Goal: Information Seeking & Learning: Understand process/instructions

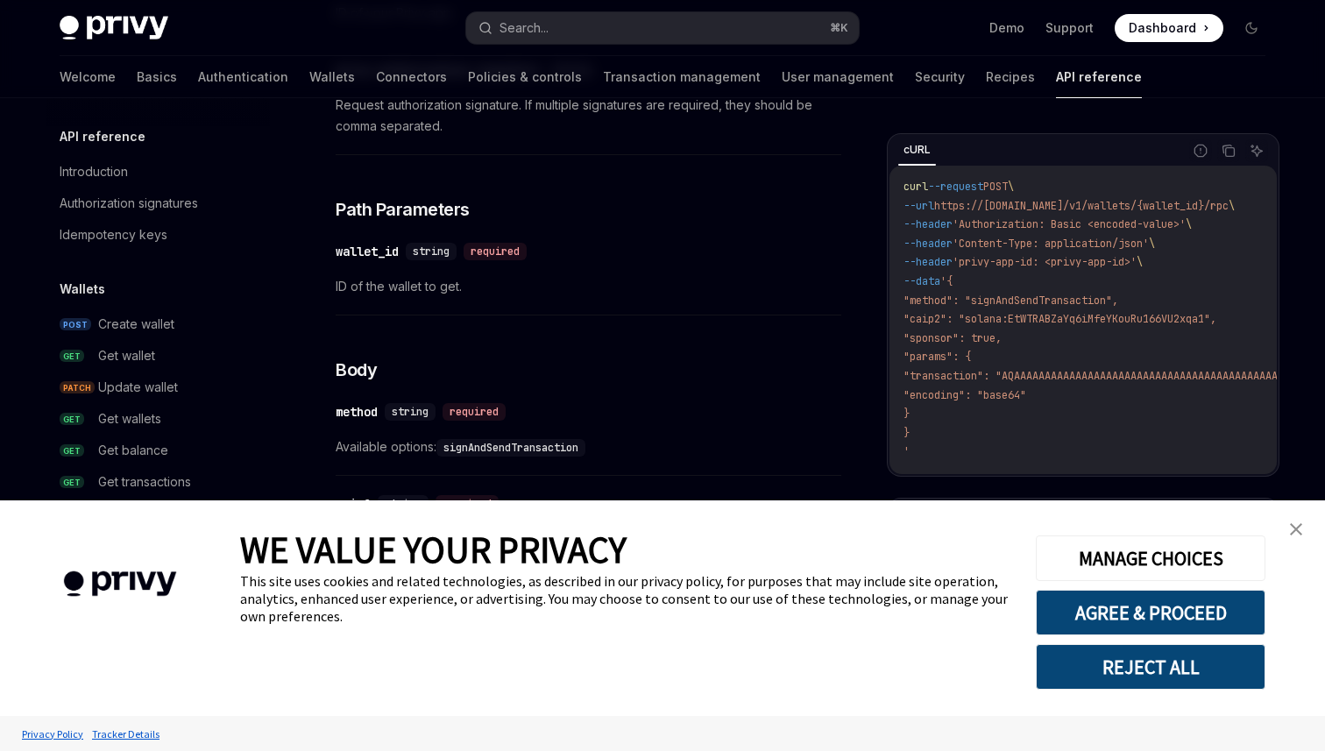
scroll to position [493, 0]
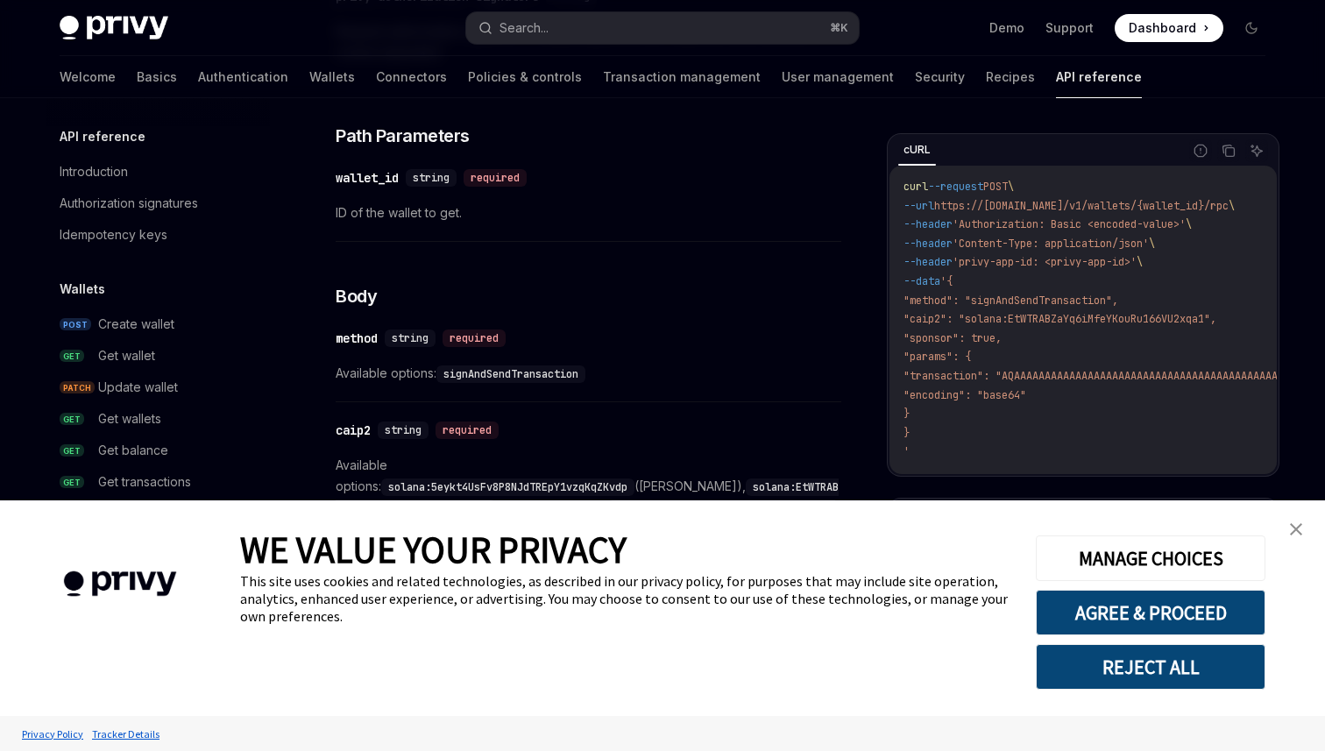
click at [1296, 521] on link "close banner" at bounding box center [1296, 529] width 35 height 35
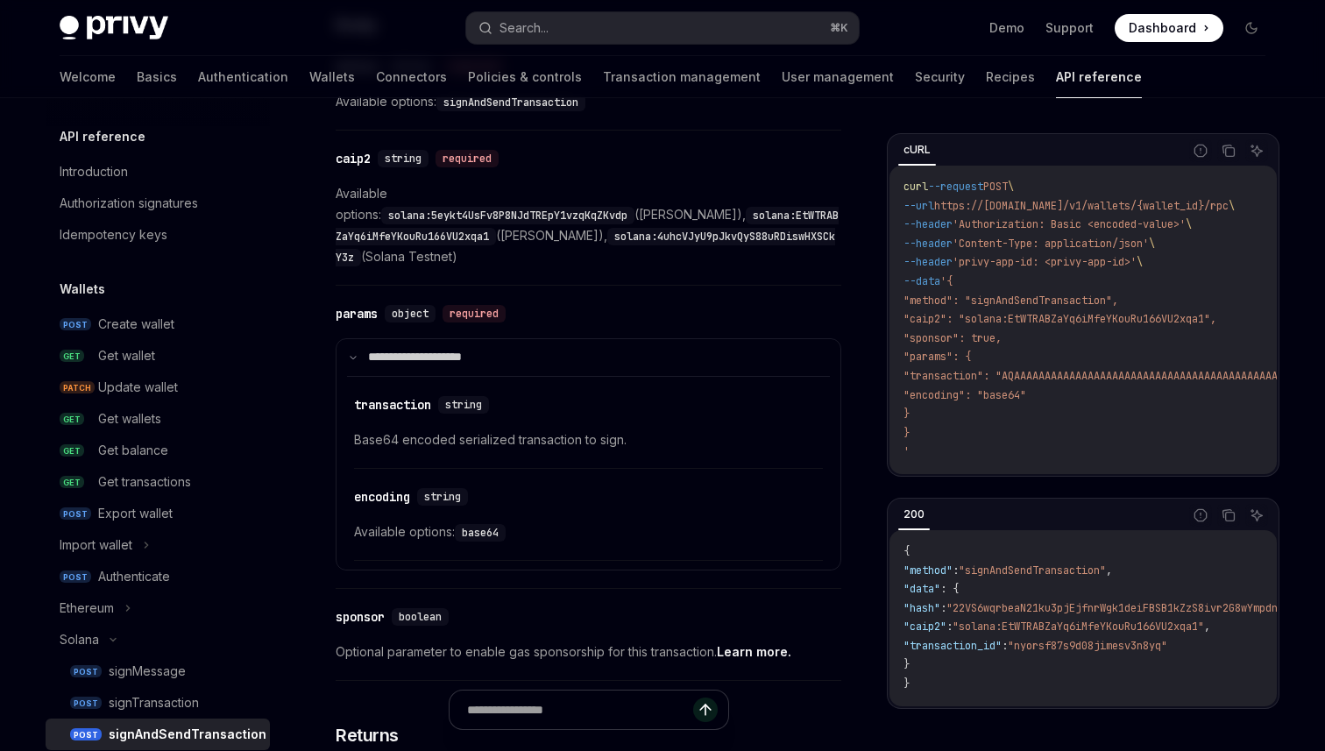
scroll to position [754, 0]
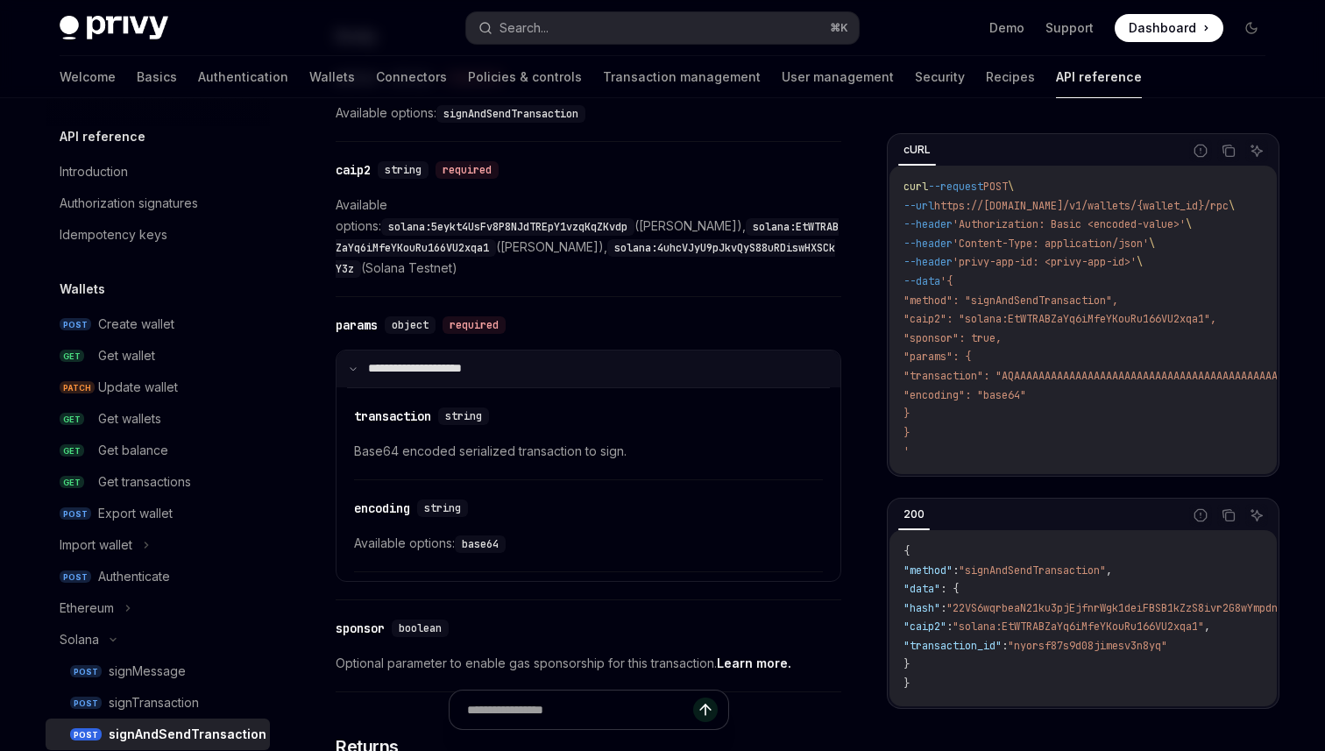
click at [352, 356] on summary "**********" at bounding box center [589, 369] width 504 height 37
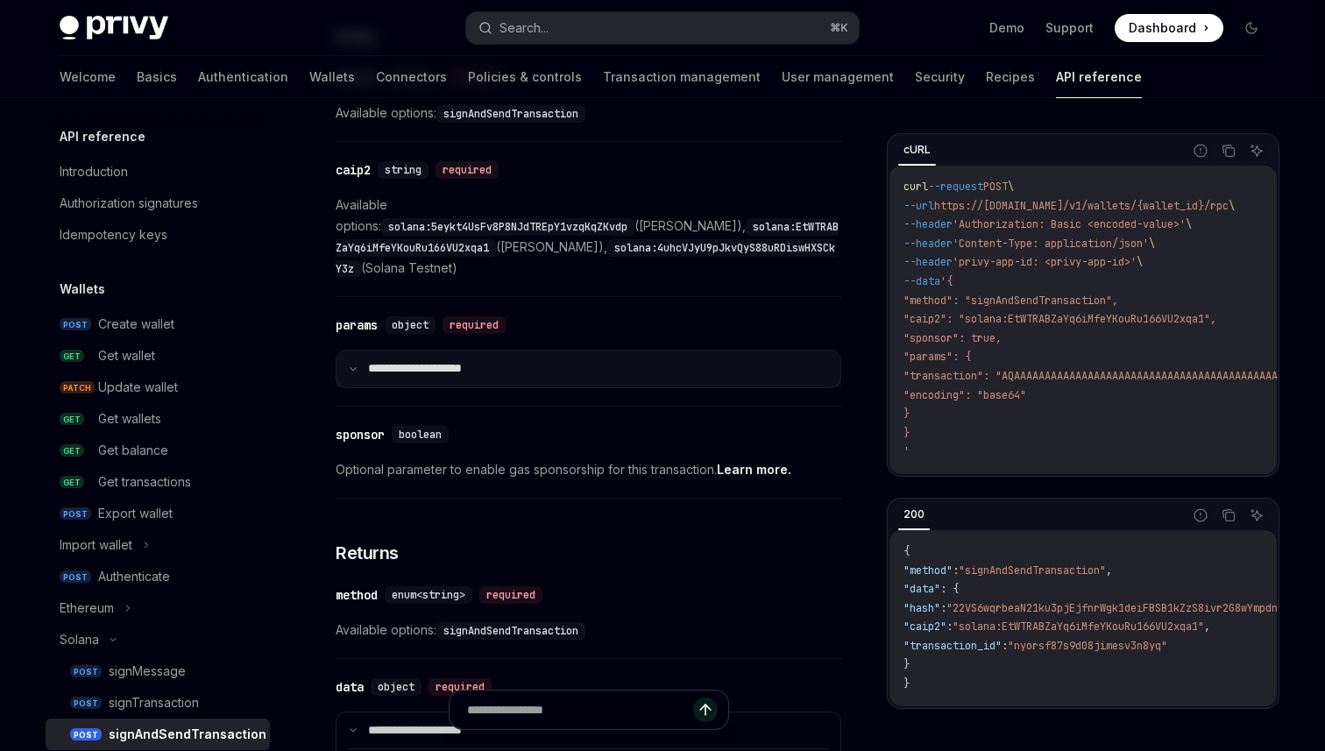
click at [352, 355] on summary "**********" at bounding box center [589, 369] width 504 height 37
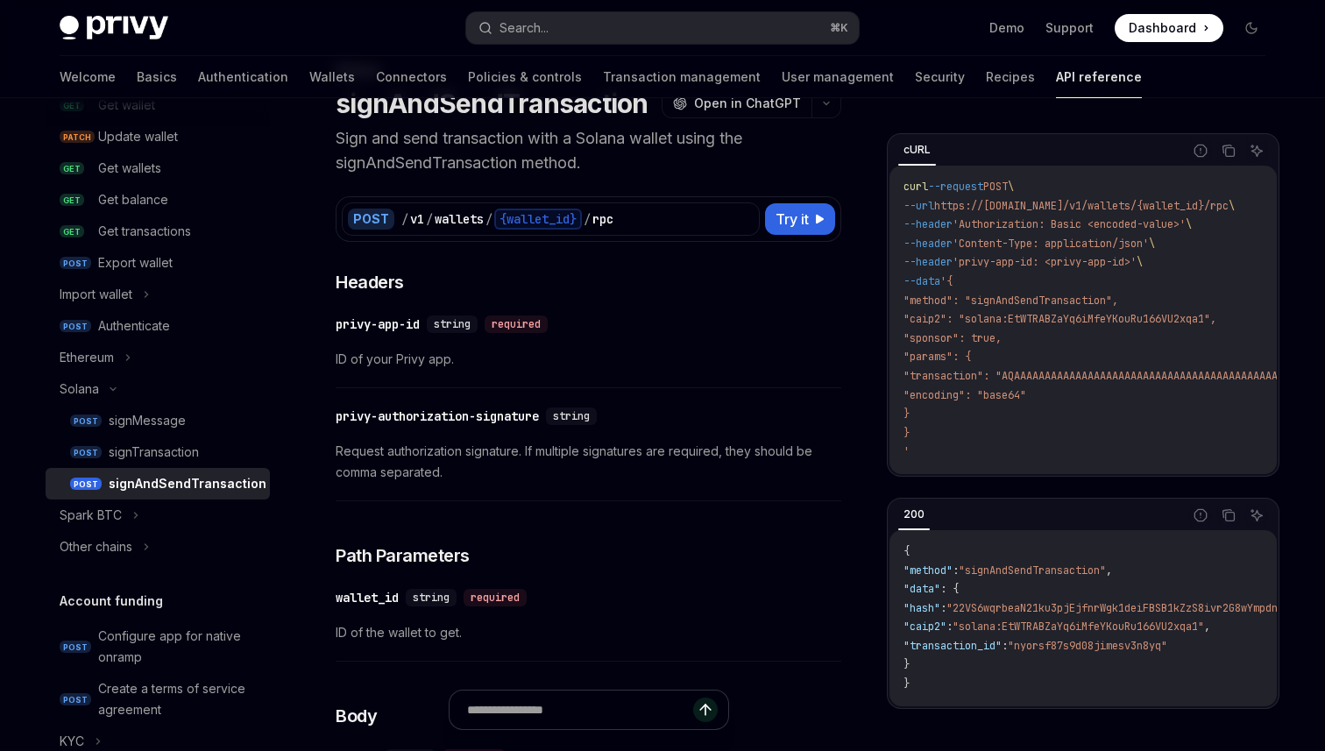
scroll to position [233, 0]
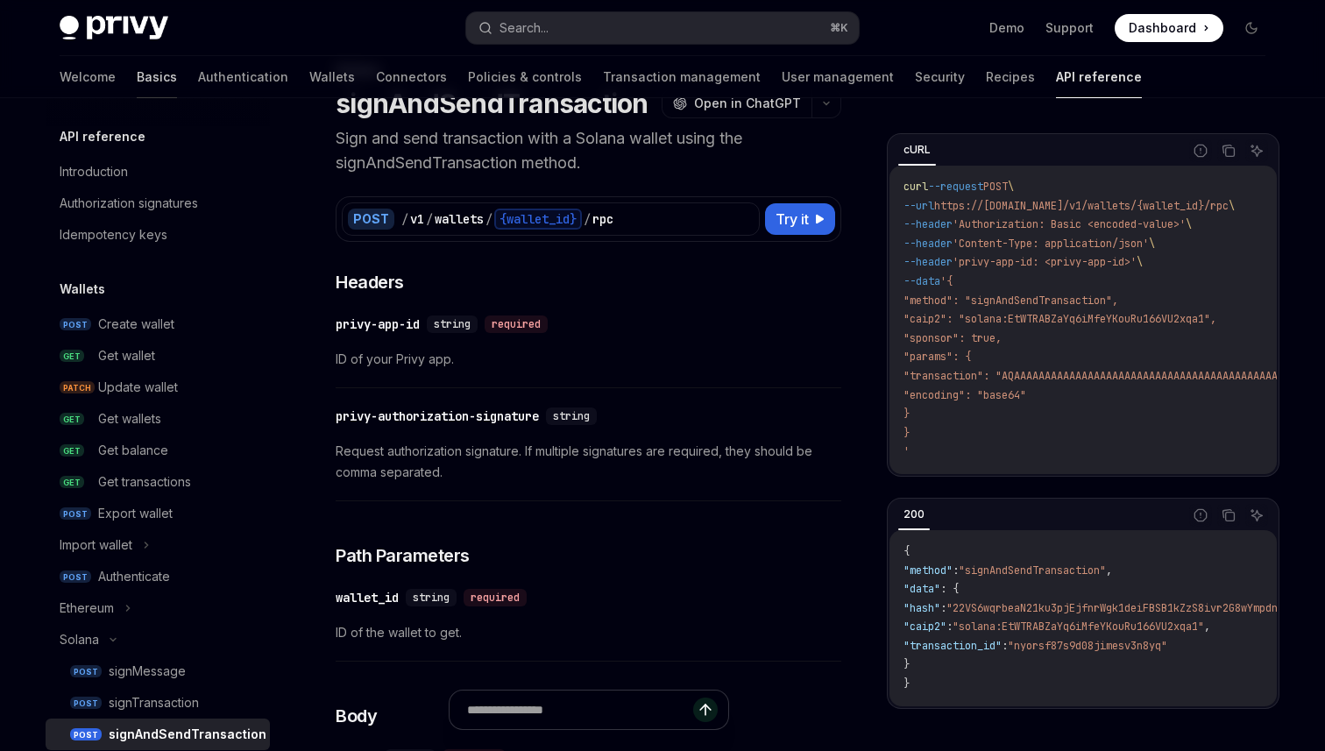
click at [137, 79] on link "Basics" at bounding box center [157, 77] width 40 height 42
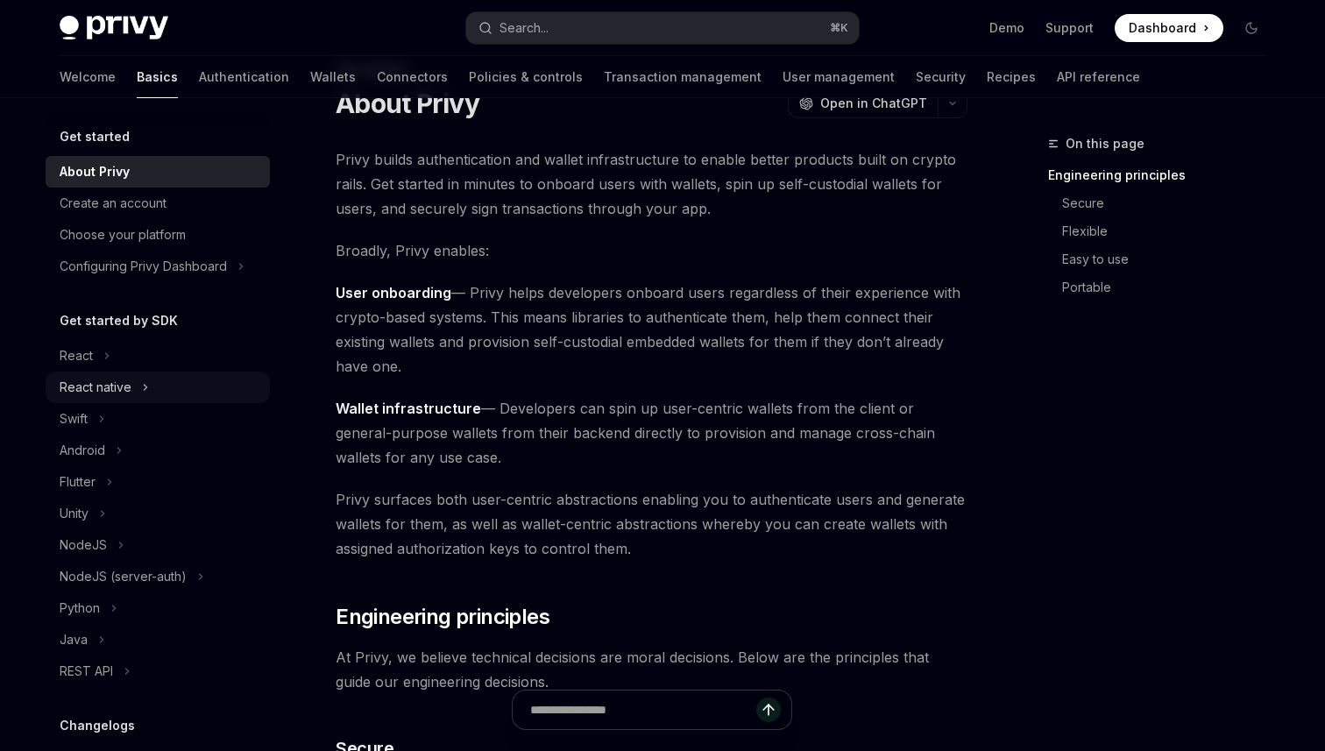
click at [100, 386] on div "React native" at bounding box center [96, 387] width 72 height 21
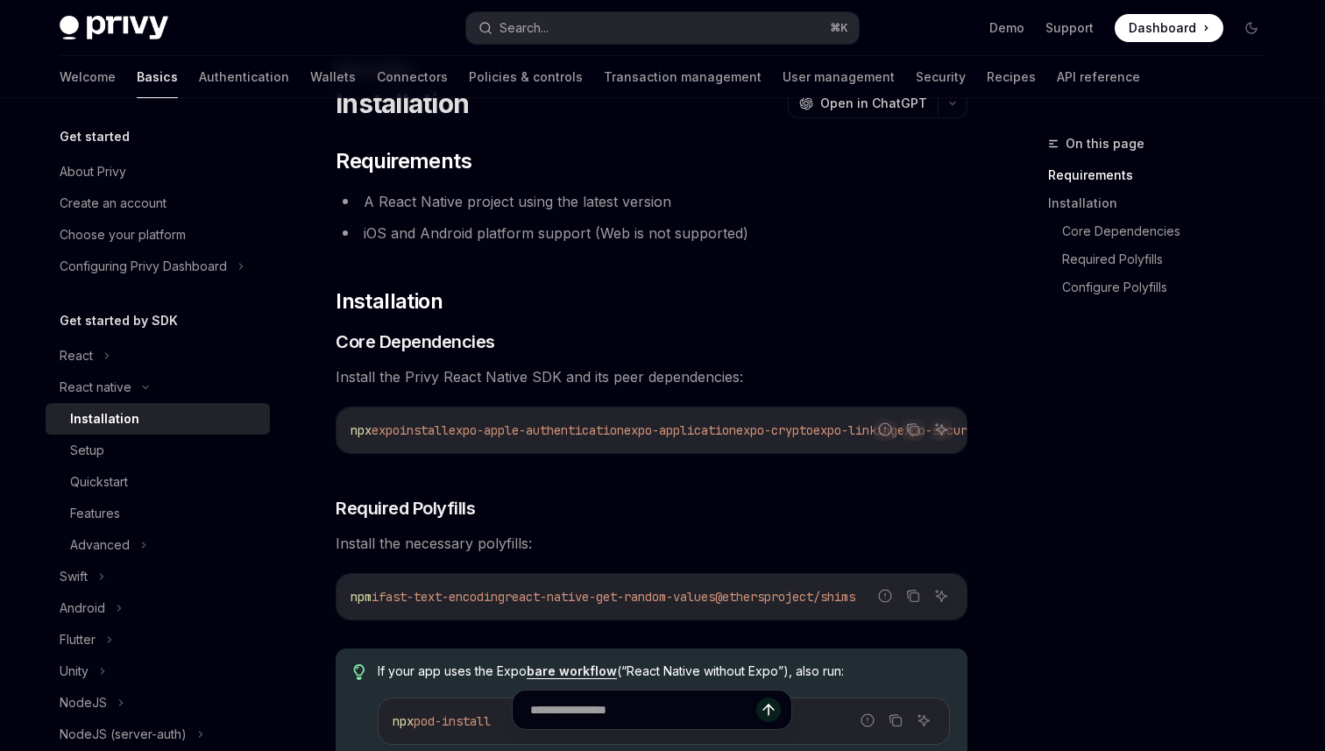
click at [103, 416] on div "Installation" at bounding box center [104, 418] width 69 height 21
click at [86, 540] on div "Advanced" at bounding box center [100, 545] width 60 height 21
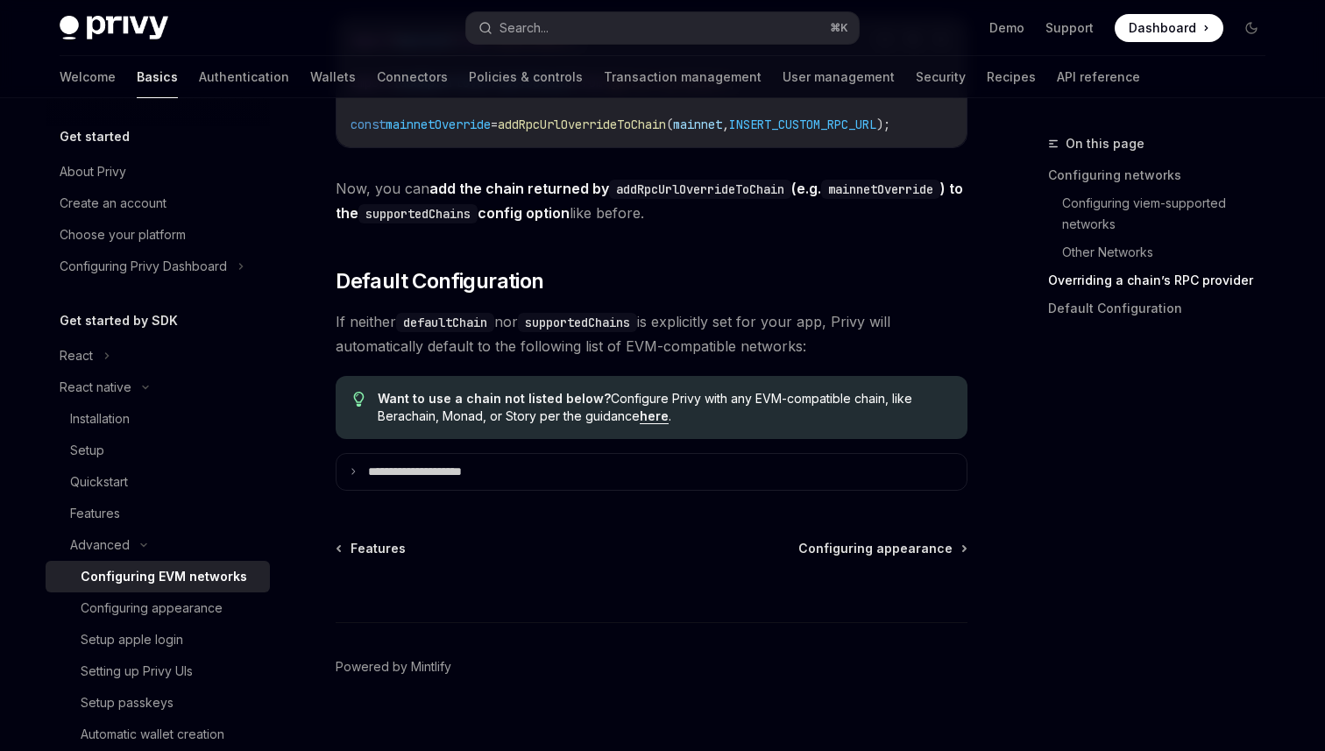
scroll to position [2424, 0]
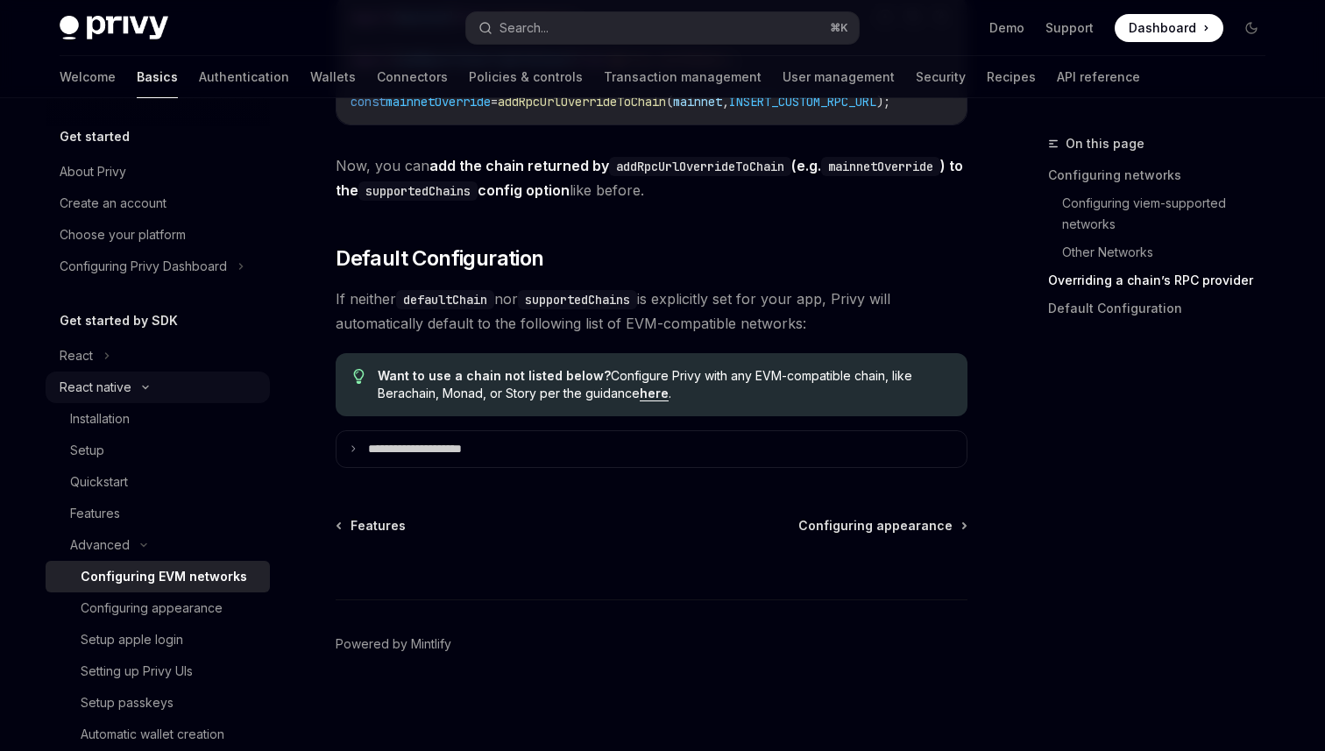
click at [100, 393] on div "React native" at bounding box center [96, 387] width 72 height 21
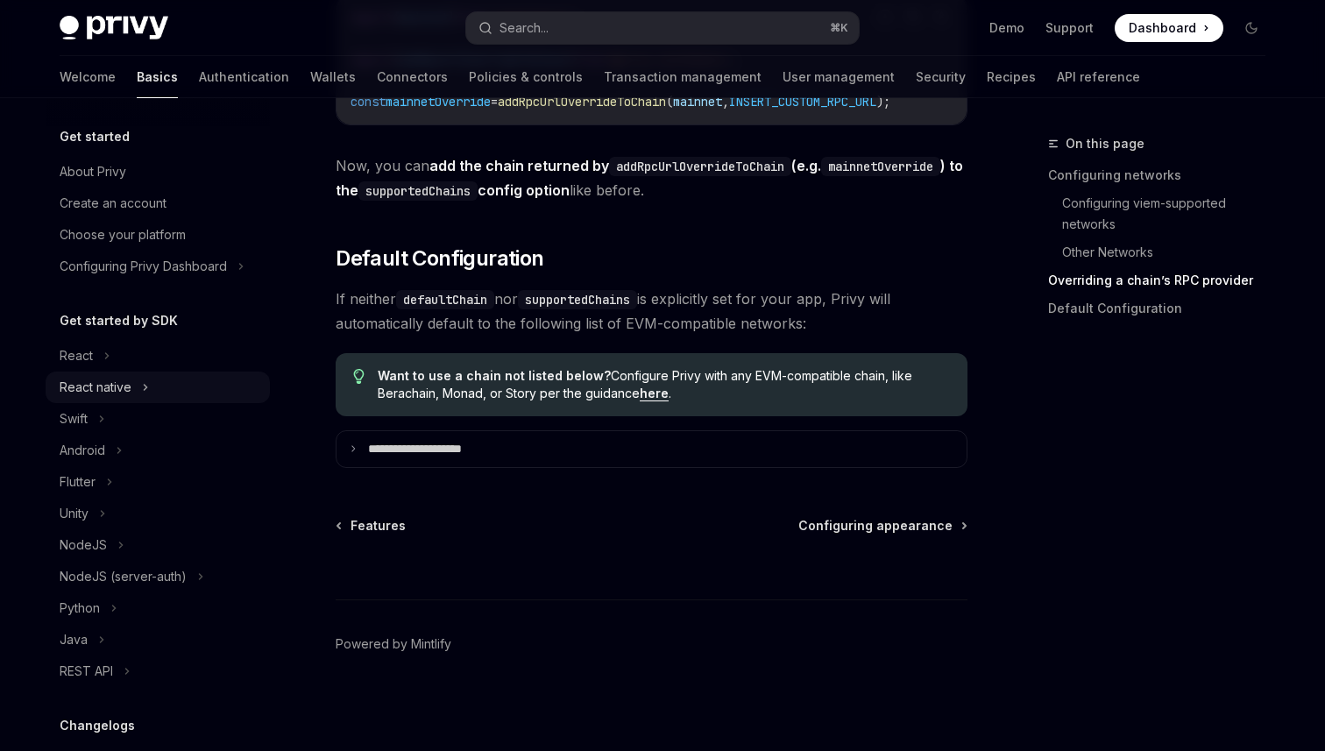
click at [100, 393] on div "React native" at bounding box center [96, 387] width 72 height 21
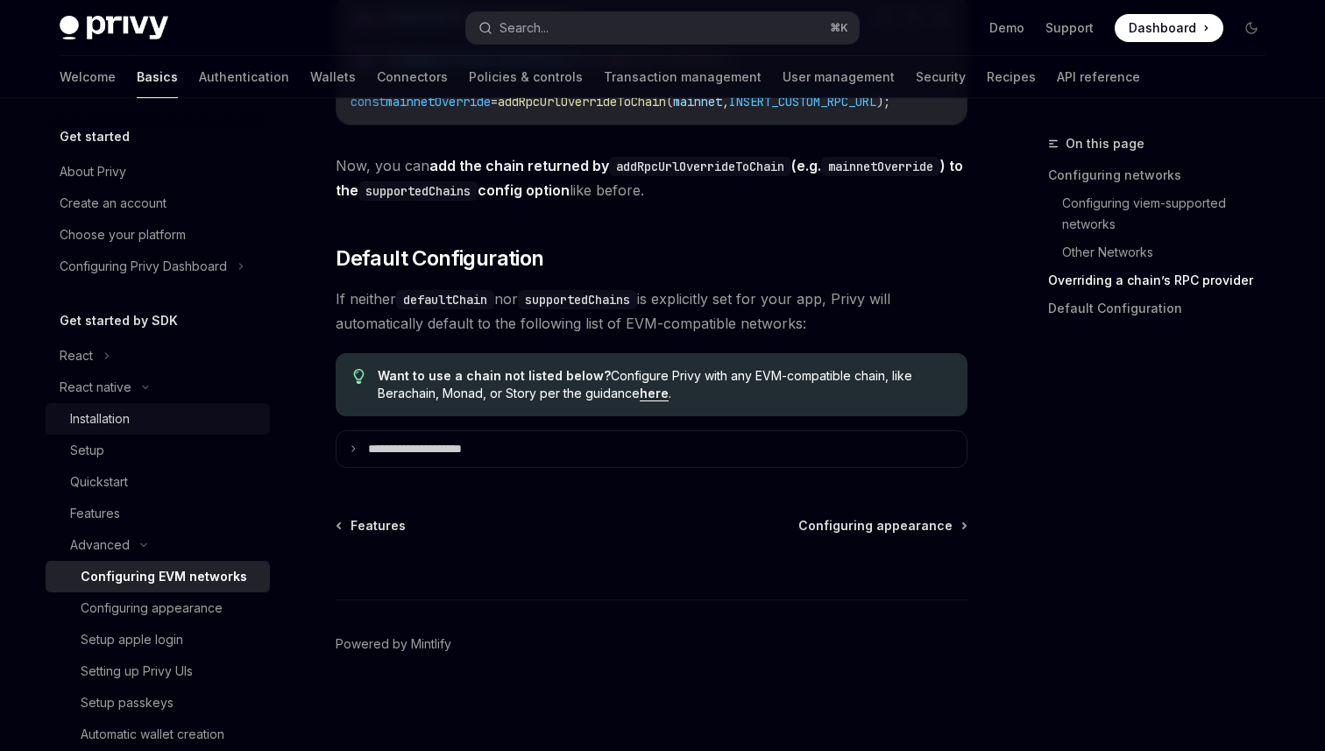
click at [96, 415] on div "Installation" at bounding box center [100, 418] width 60 height 21
type textarea "*"
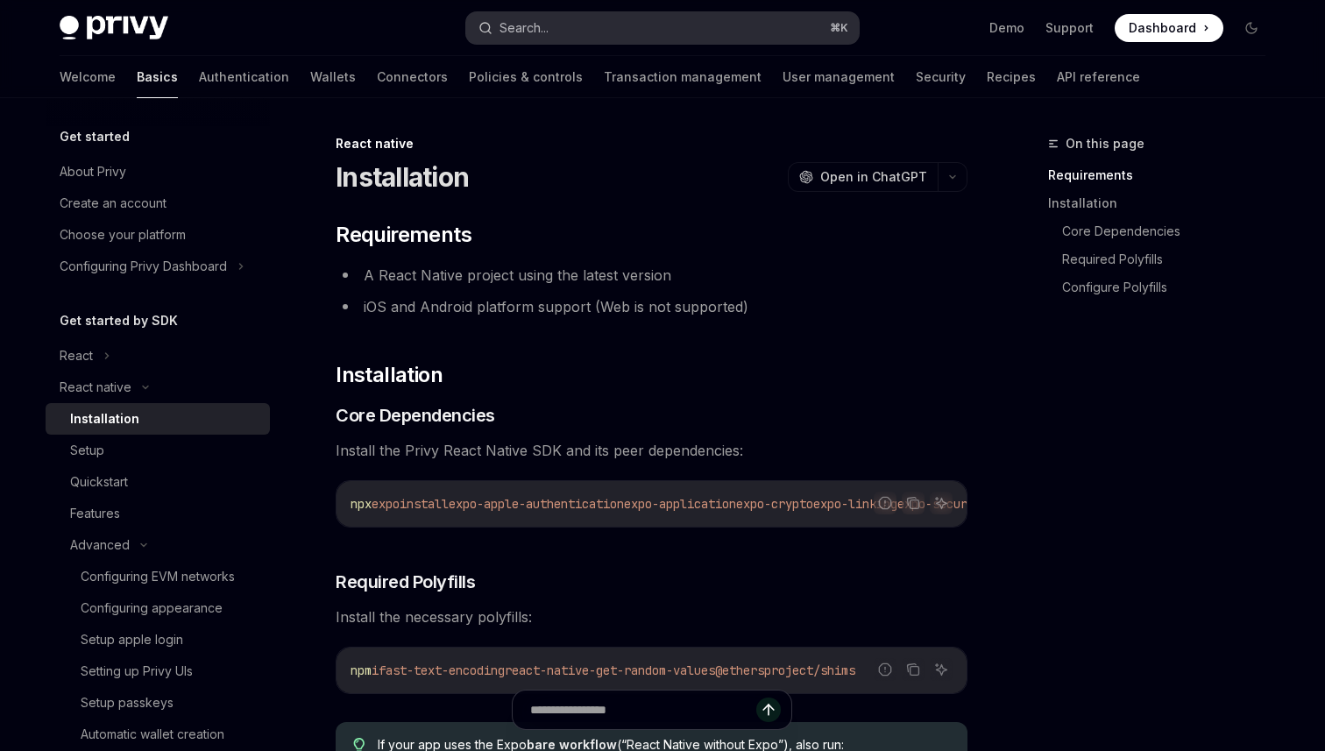
click at [564, 30] on button "Search... ⌘ K" at bounding box center [662, 28] width 393 height 32
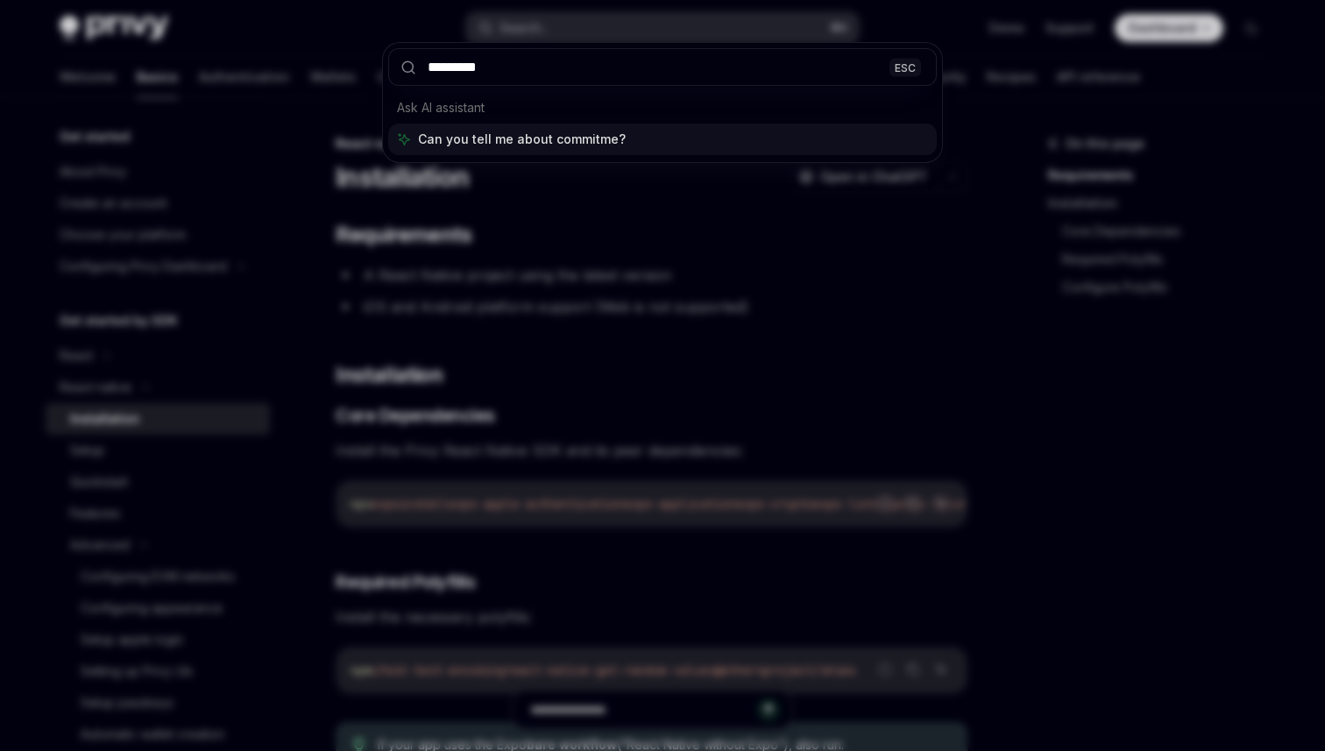
type input "**********"
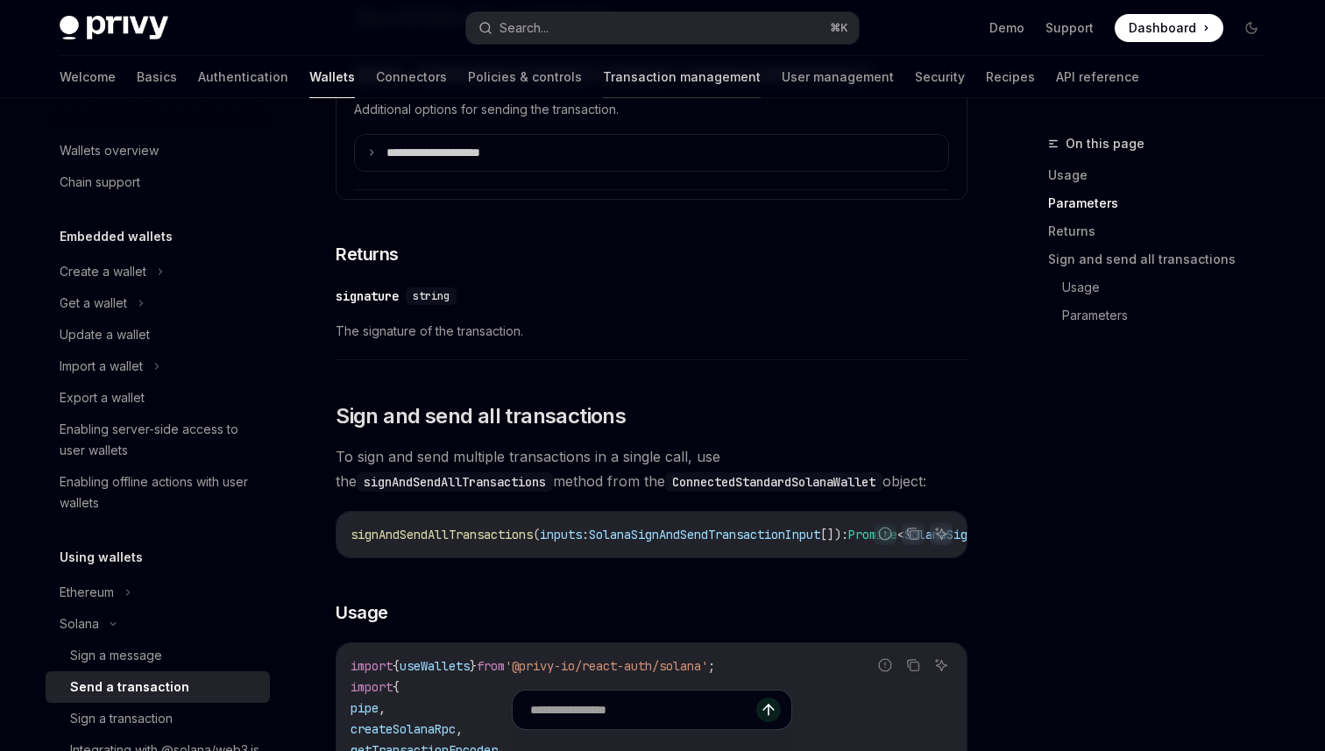
scroll to position [262, 0]
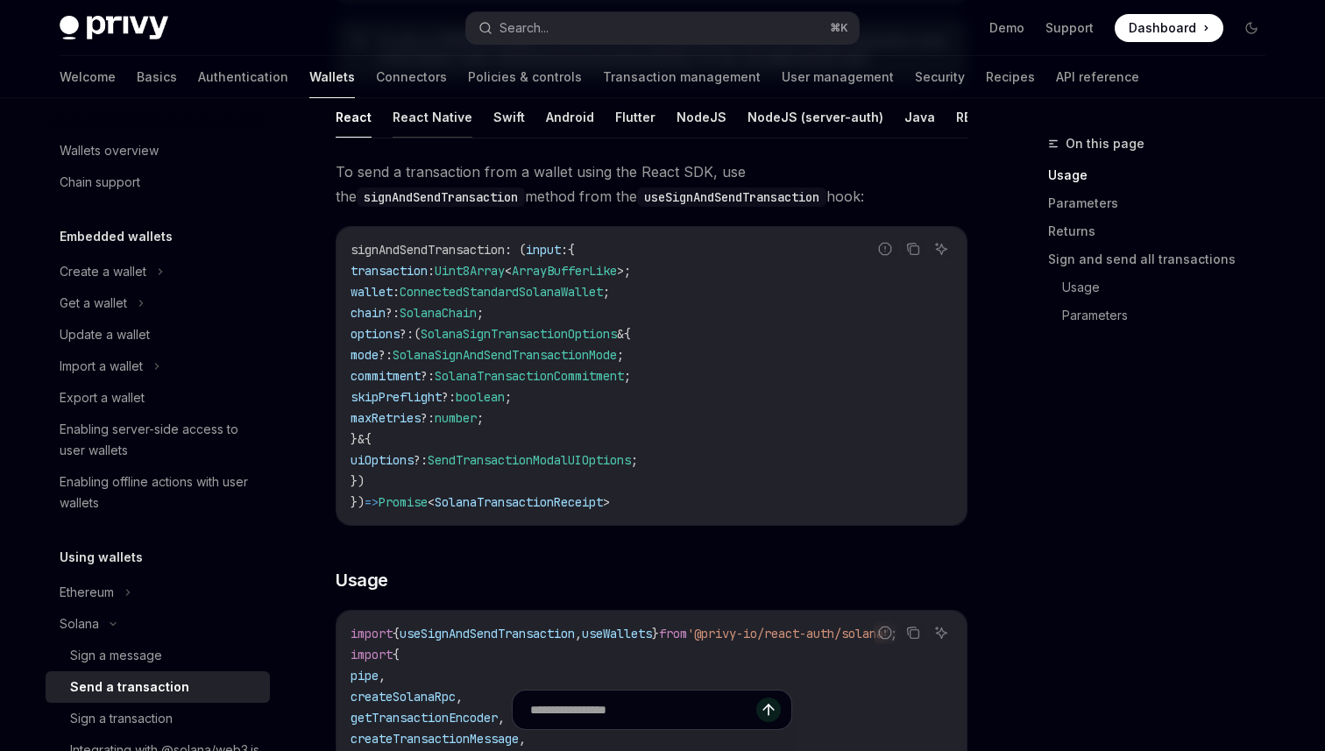
click at [415, 124] on button "React Native" at bounding box center [433, 116] width 80 height 41
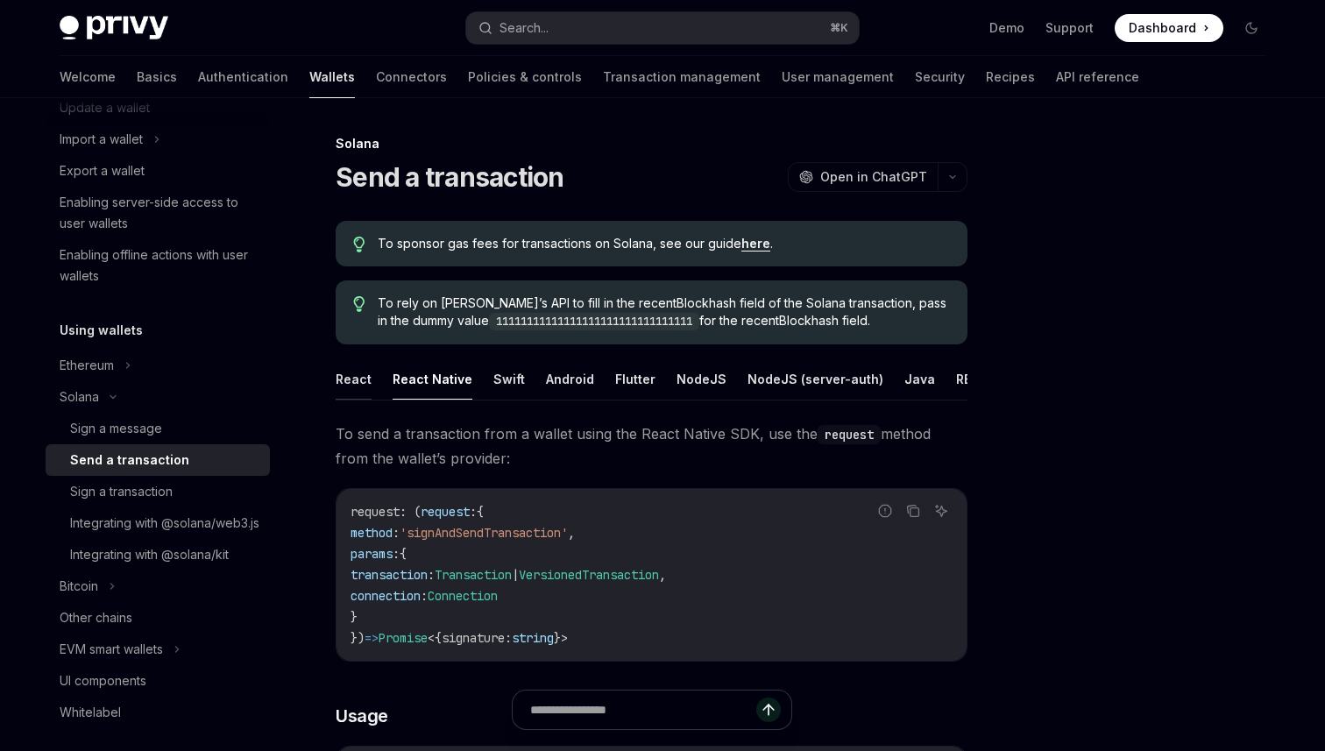
click at [349, 372] on button "React" at bounding box center [354, 378] width 36 height 41
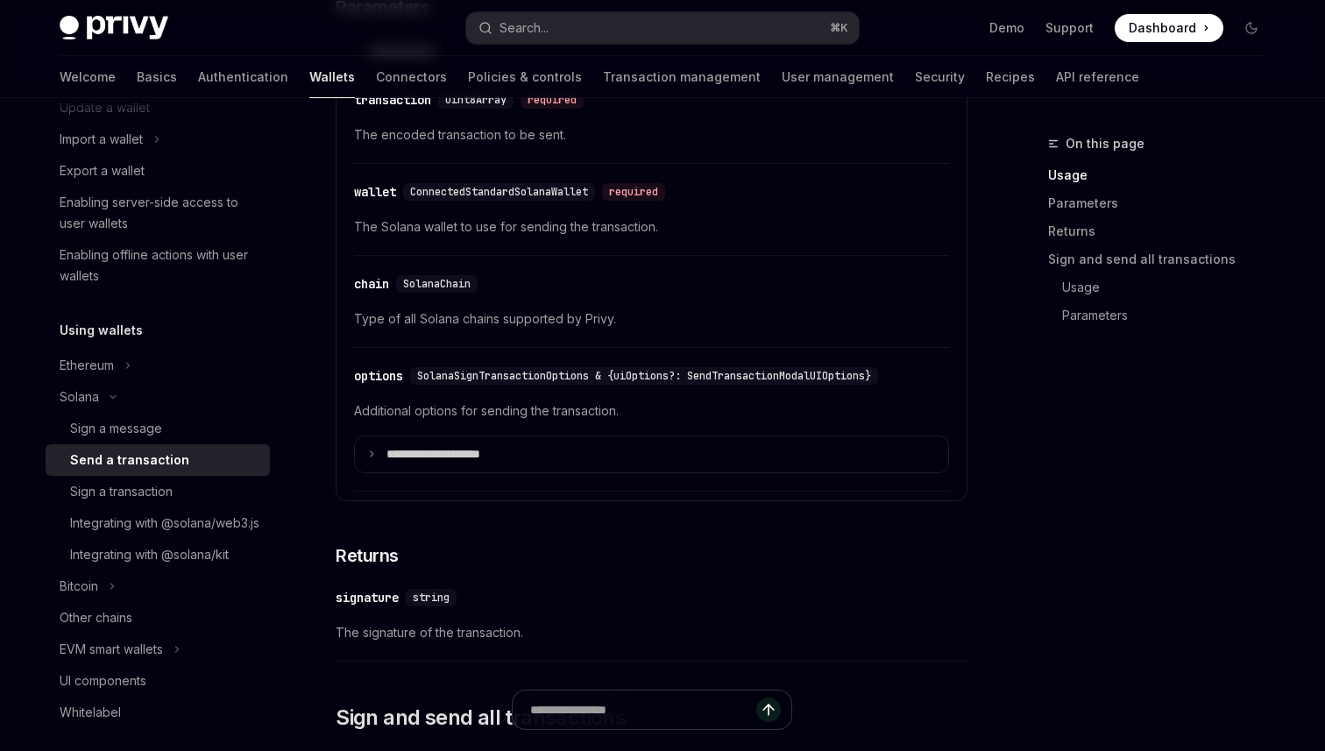
scroll to position [2012, 0]
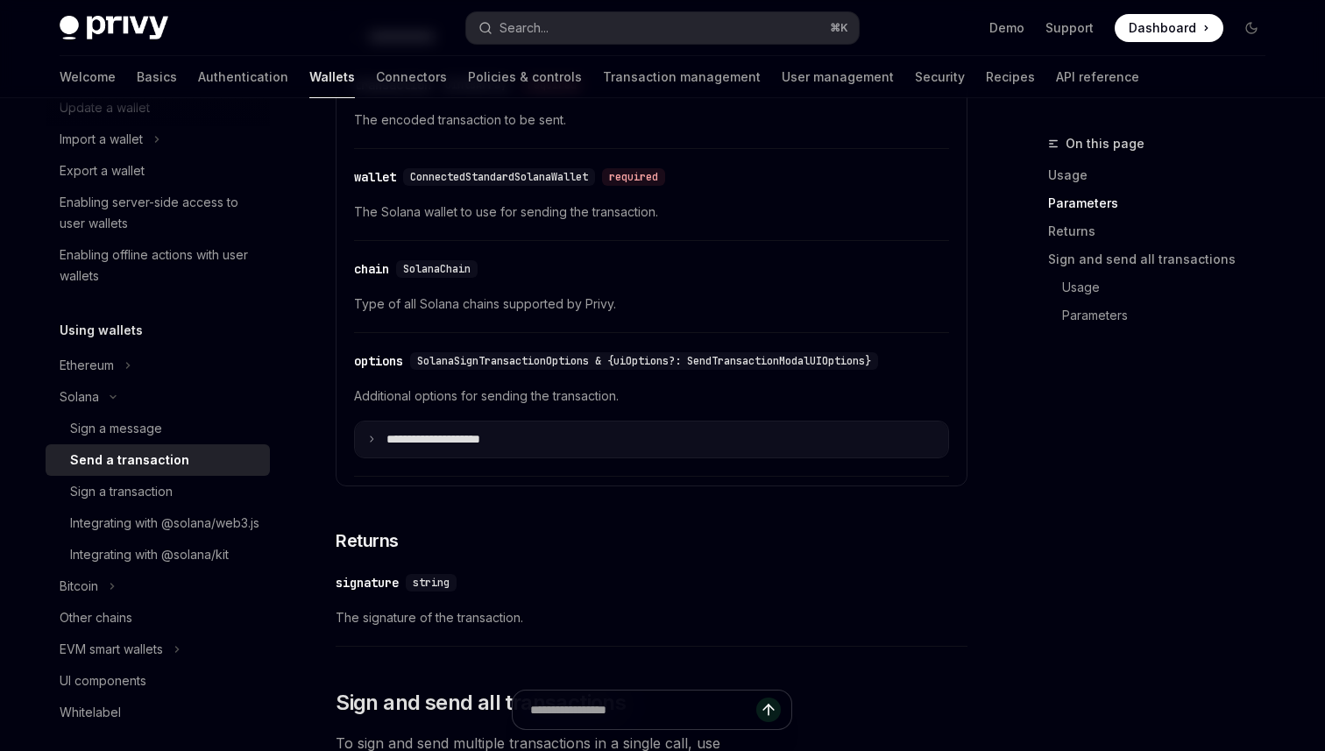
click at [372, 443] on icon at bounding box center [371, 439] width 9 height 9
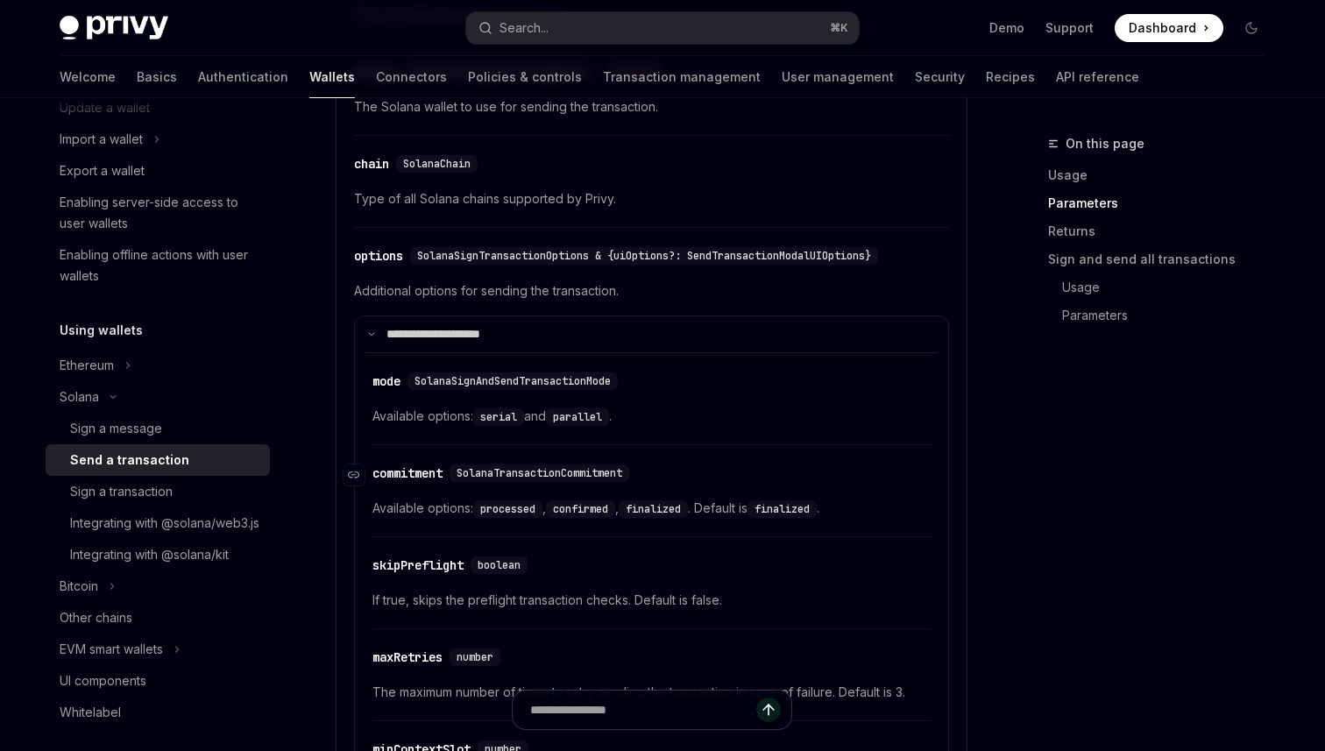
click at [407, 473] on div "commitment" at bounding box center [407, 474] width 70 height 18
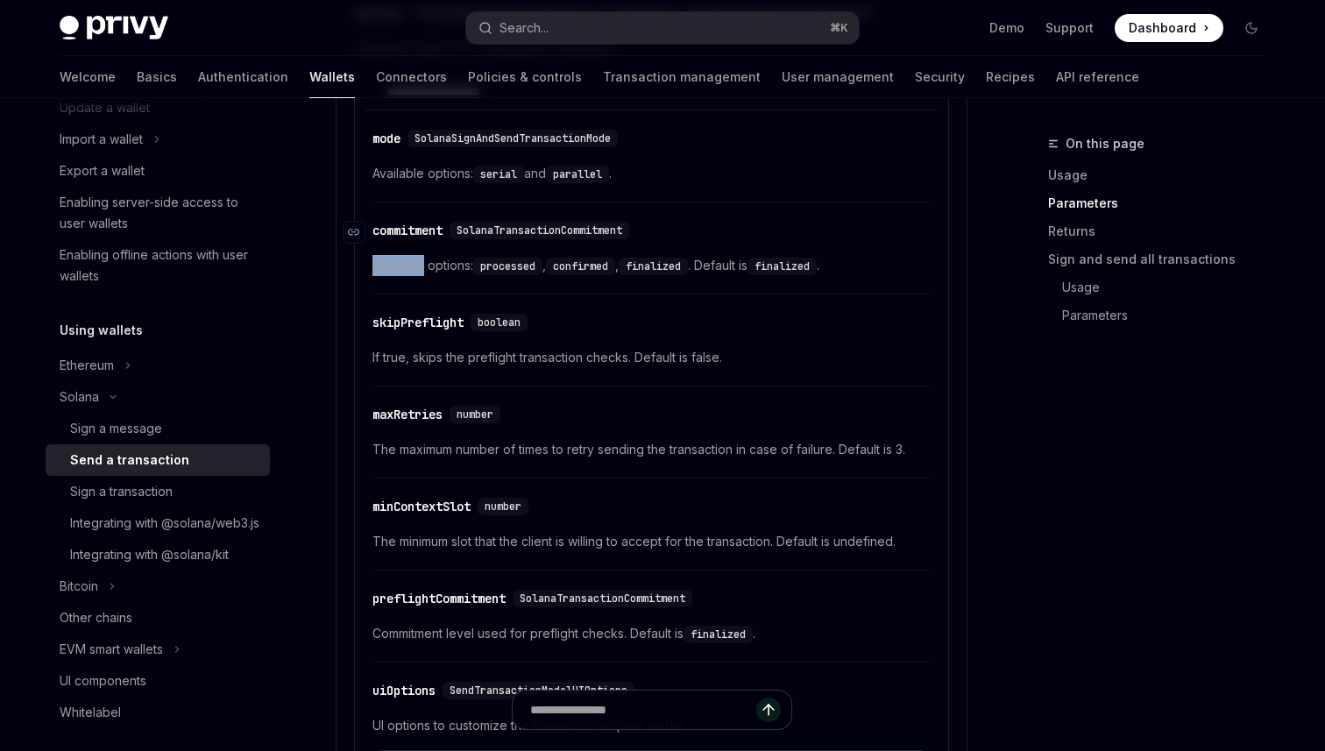
click at [407, 473] on attributesChildren "​ mode SolanaSignAndSendTransactionMode Available options: serial and parallel …" at bounding box center [651, 478] width 572 height 737
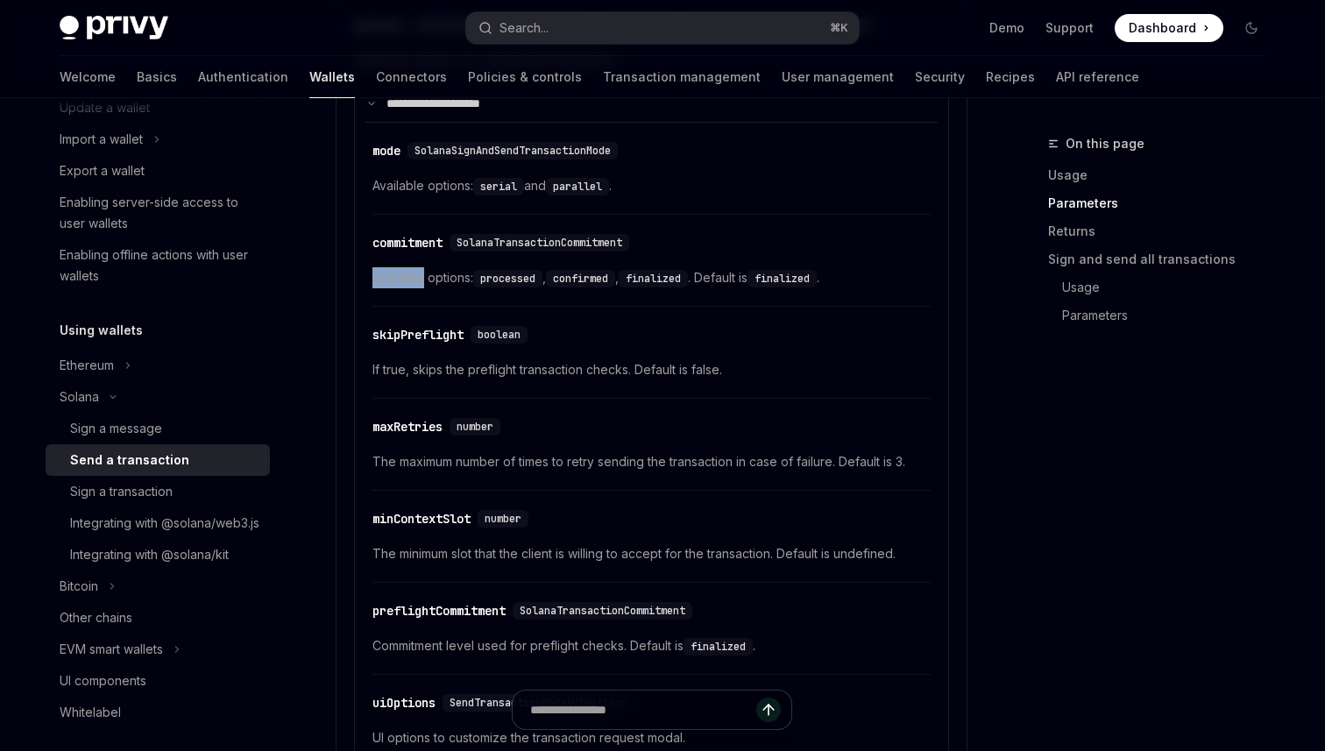
scroll to position [2323, 0]
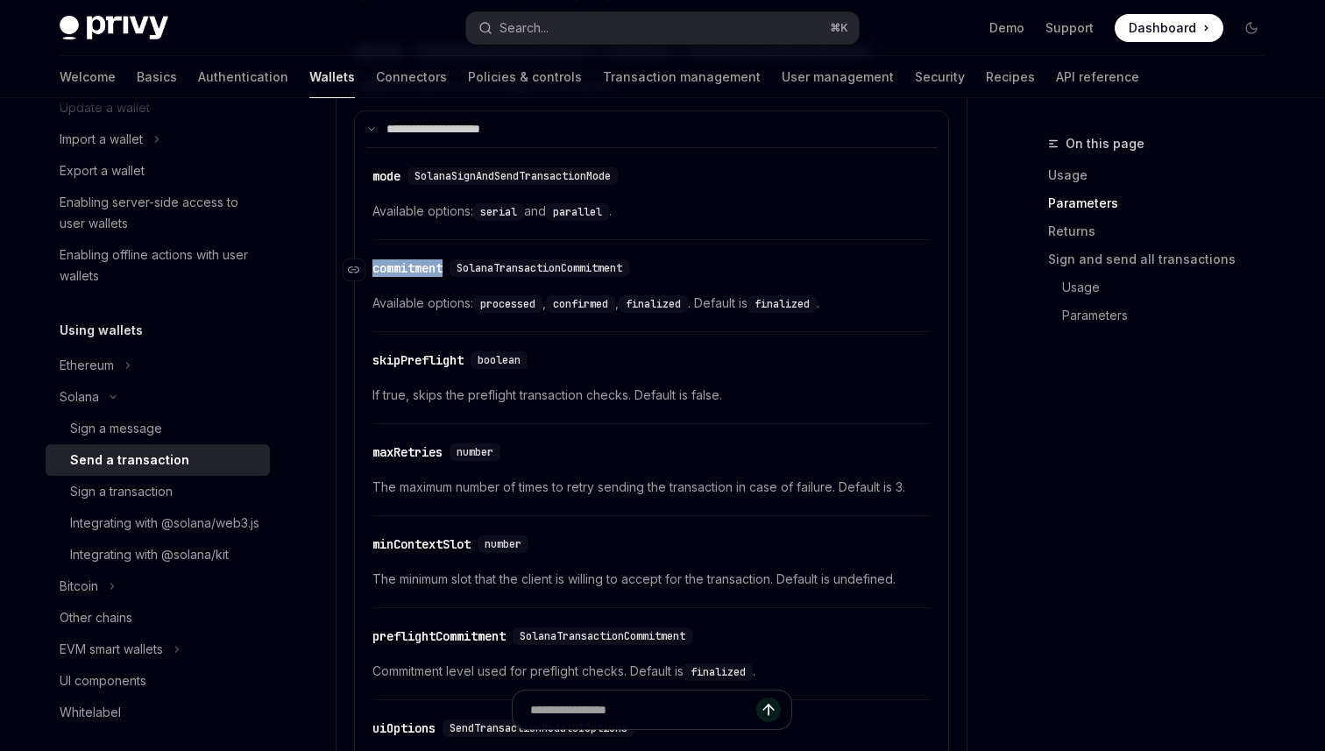
drag, startPoint x: 460, startPoint y: 277, endPoint x: 371, endPoint y: 275, distance: 89.4
click at [372, 275] on div "​ commitment SolanaTransactionCommitment" at bounding box center [504, 268] width 264 height 18
copy div "​ commitment"
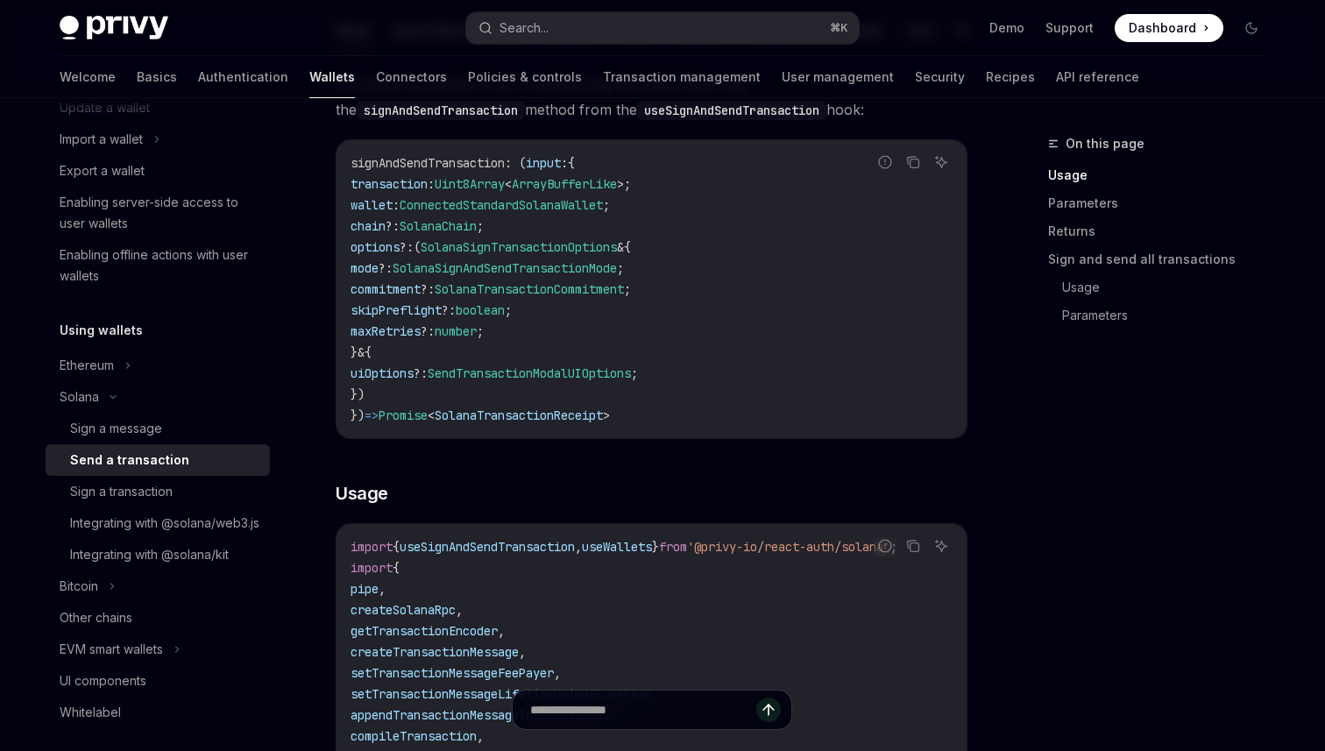
scroll to position [0, 0]
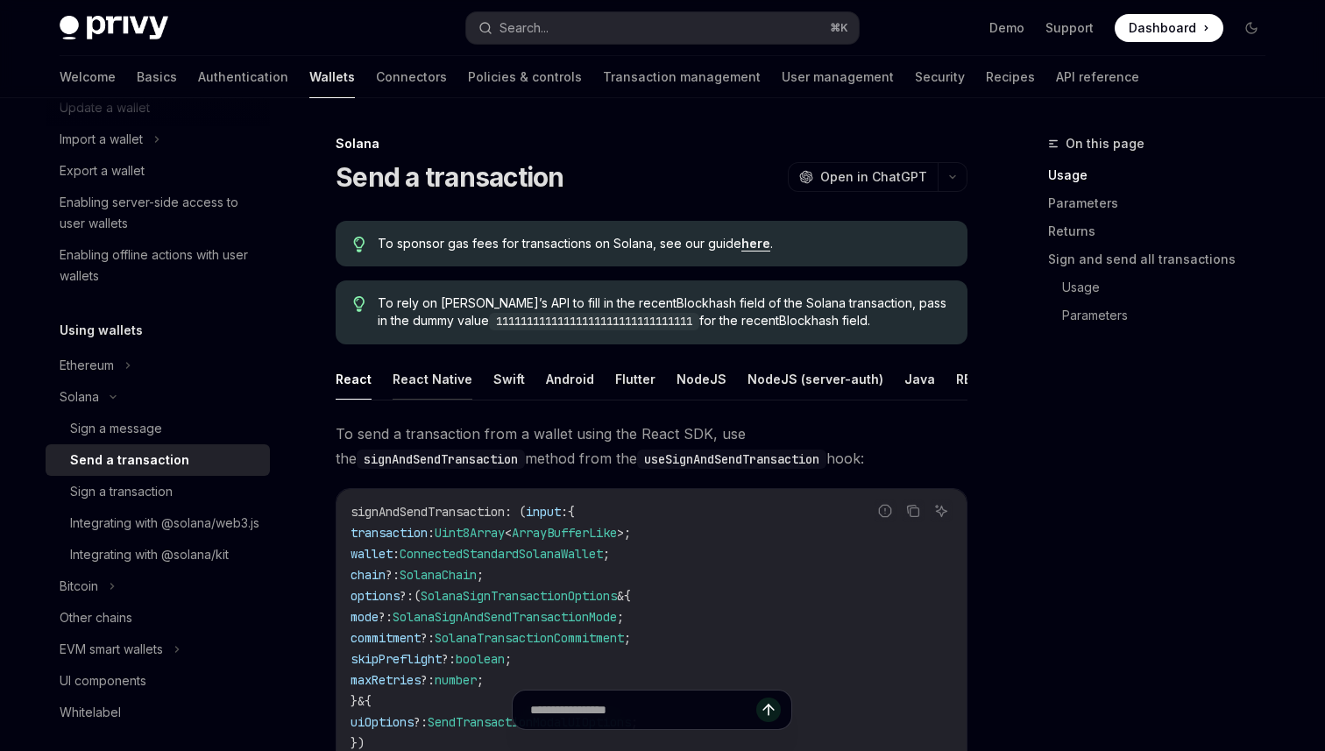
click at [419, 383] on button "React Native" at bounding box center [433, 378] width 80 height 41
type textarea "*"
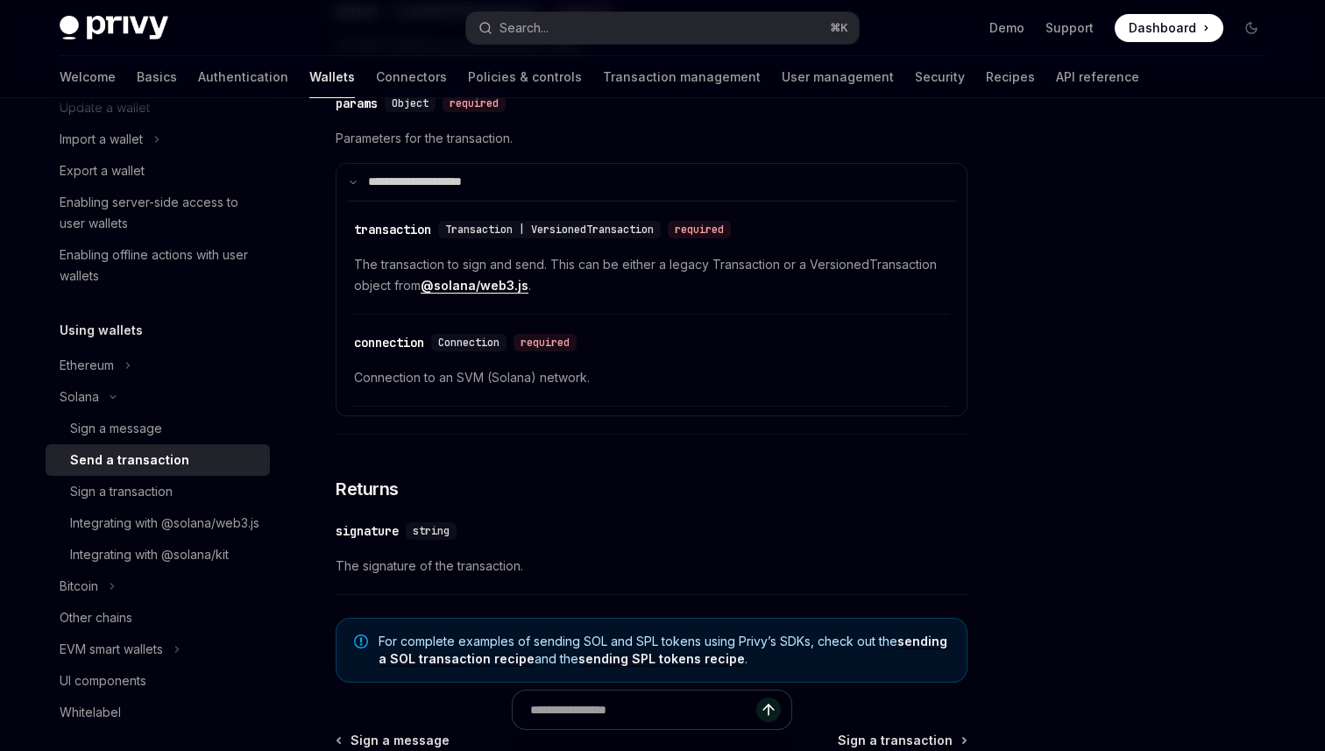
scroll to position [1597, 0]
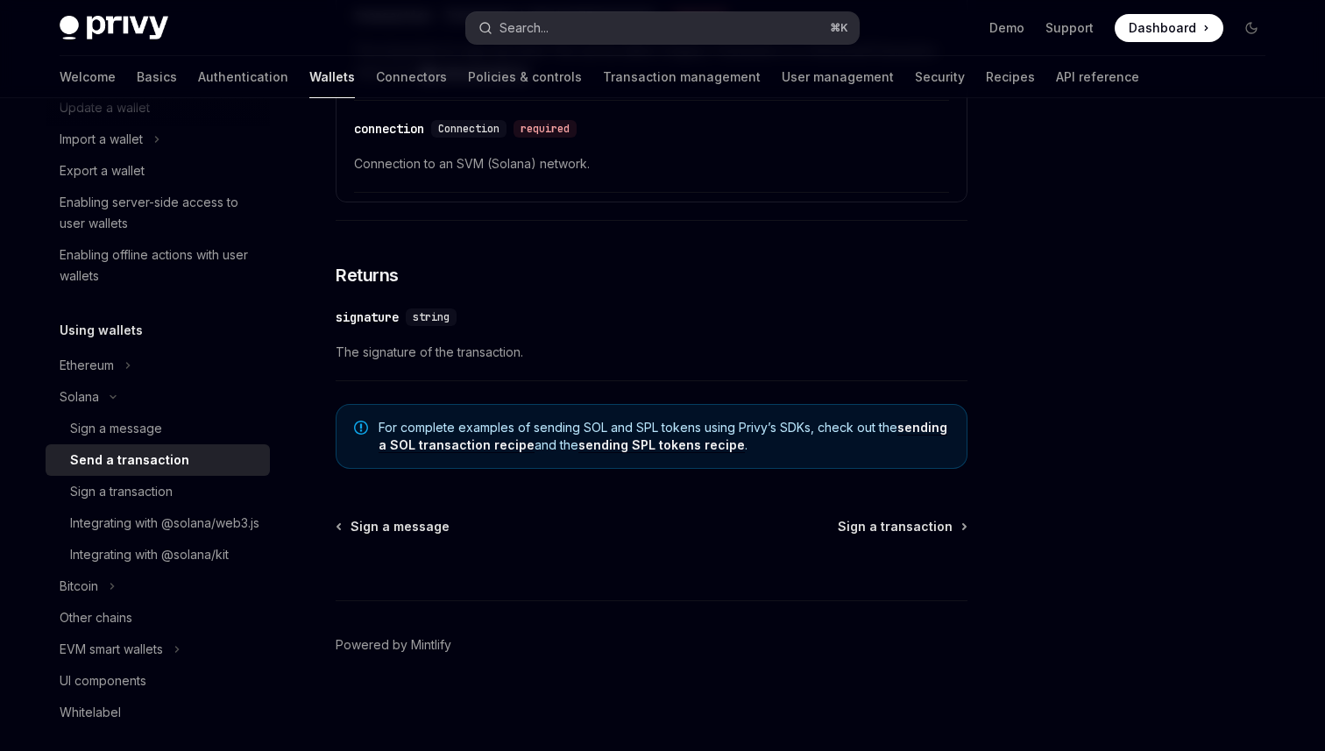
click at [701, 31] on button "Search... ⌘ K" at bounding box center [662, 28] width 393 height 32
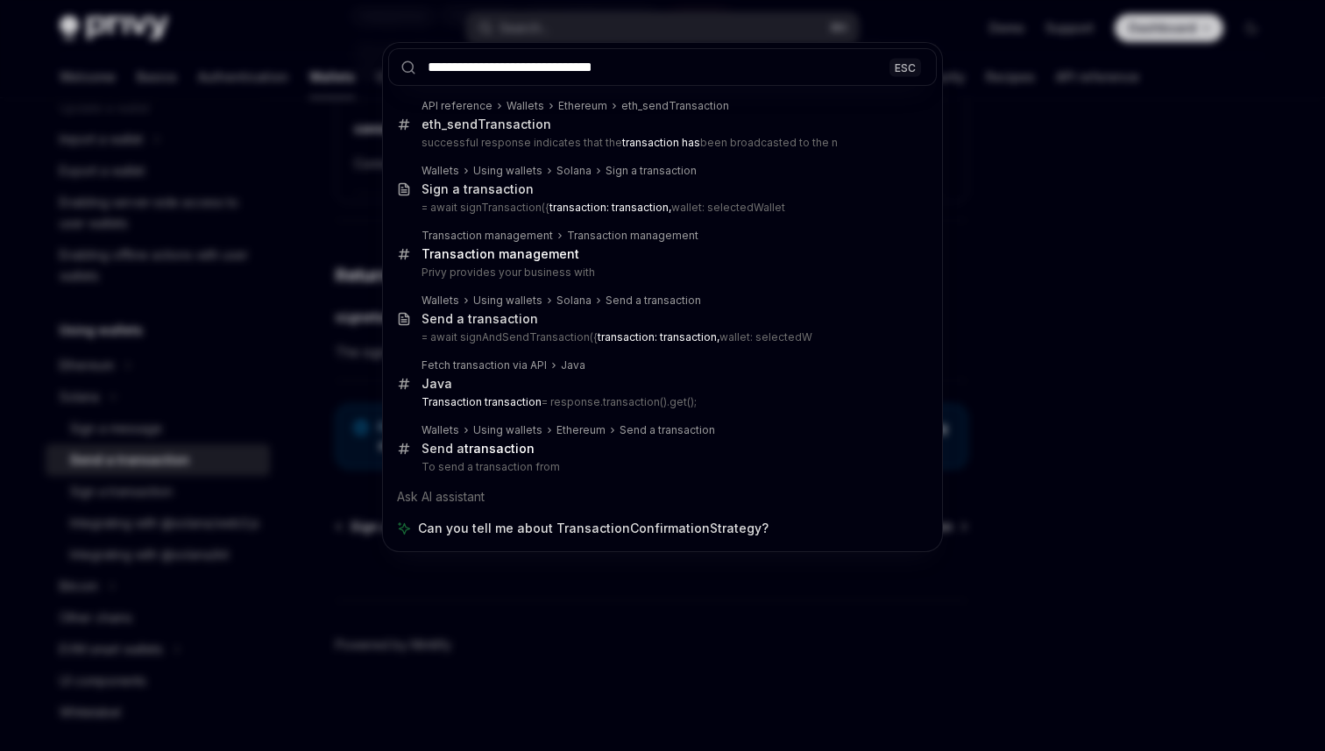
type input "**********"
click at [1089, 376] on div "**********" at bounding box center [662, 375] width 1325 height 751
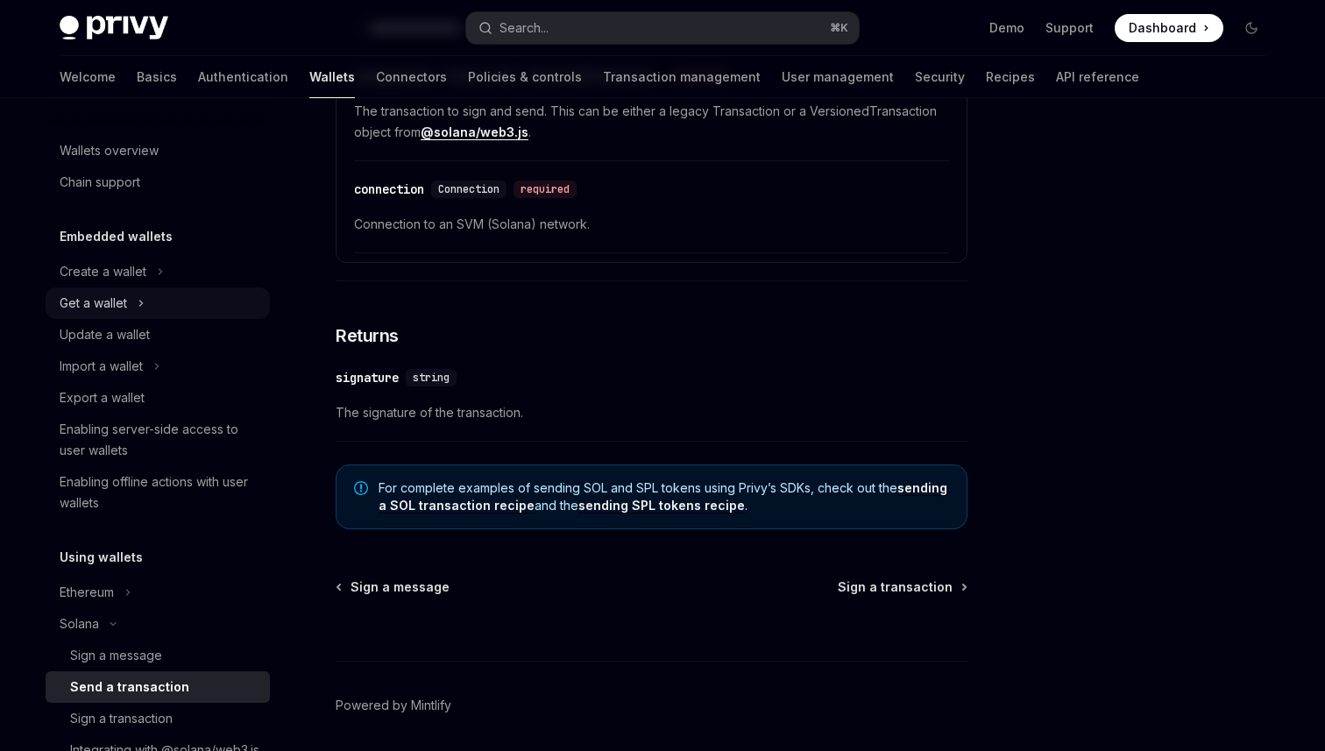
scroll to position [1534, 0]
